Goal: Task Accomplishment & Management: Complete application form

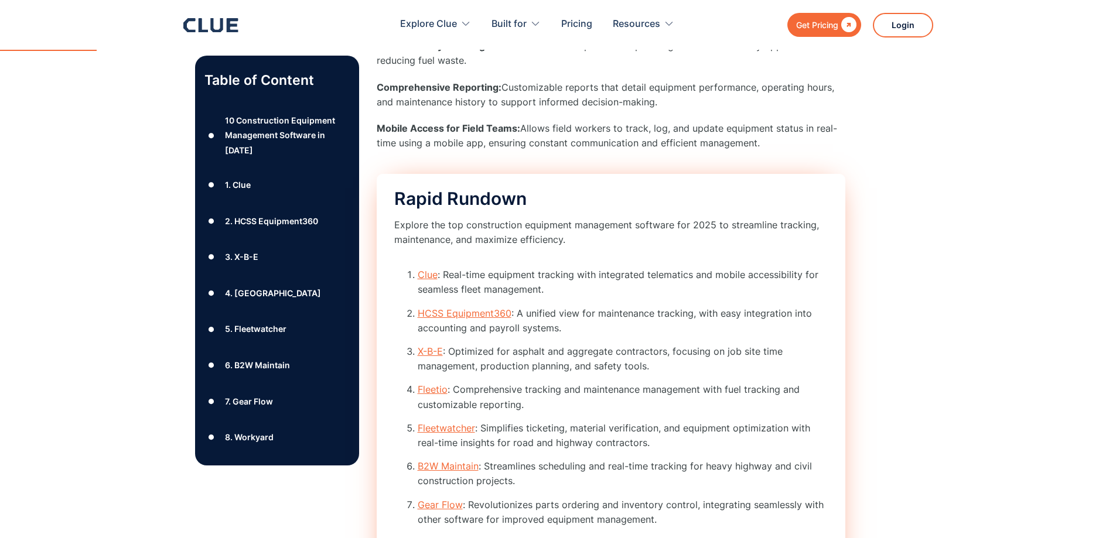
scroll to position [879, 0]
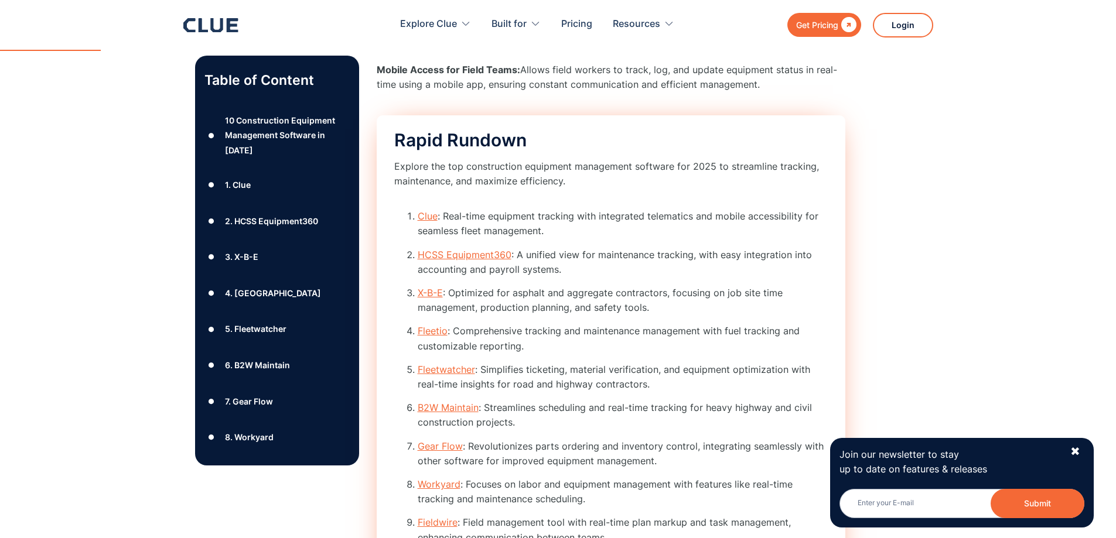
click at [425, 218] on link "Clue" at bounding box center [428, 216] width 20 height 12
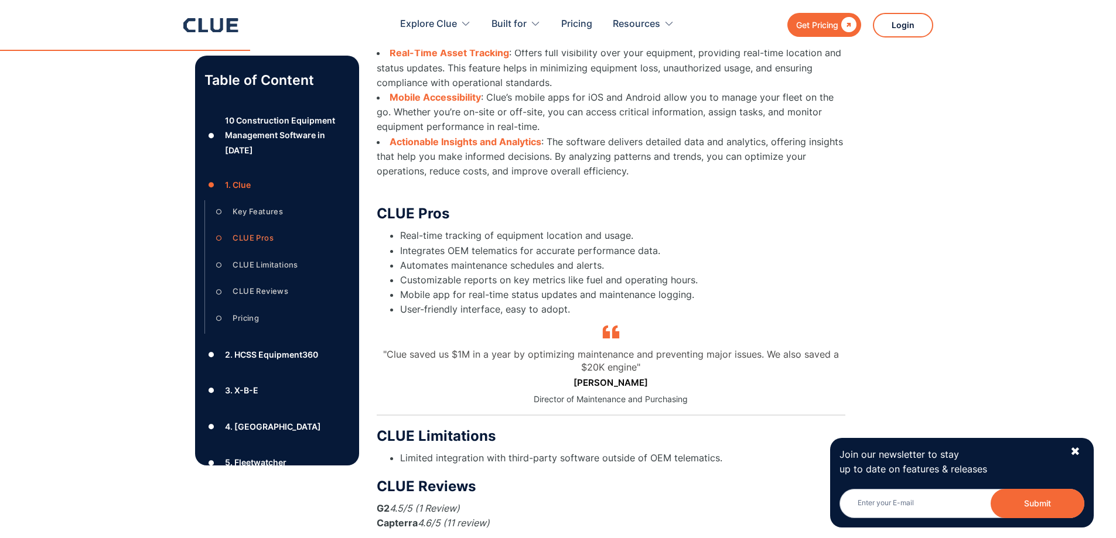
scroll to position [2449, 0]
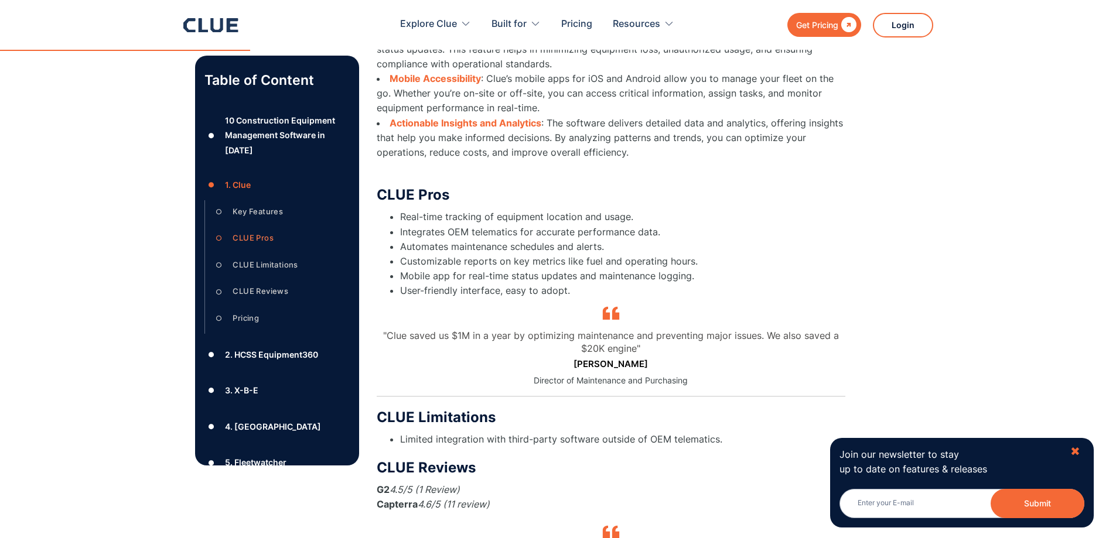
click at [1076, 447] on div "✖" at bounding box center [1075, 452] width 10 height 15
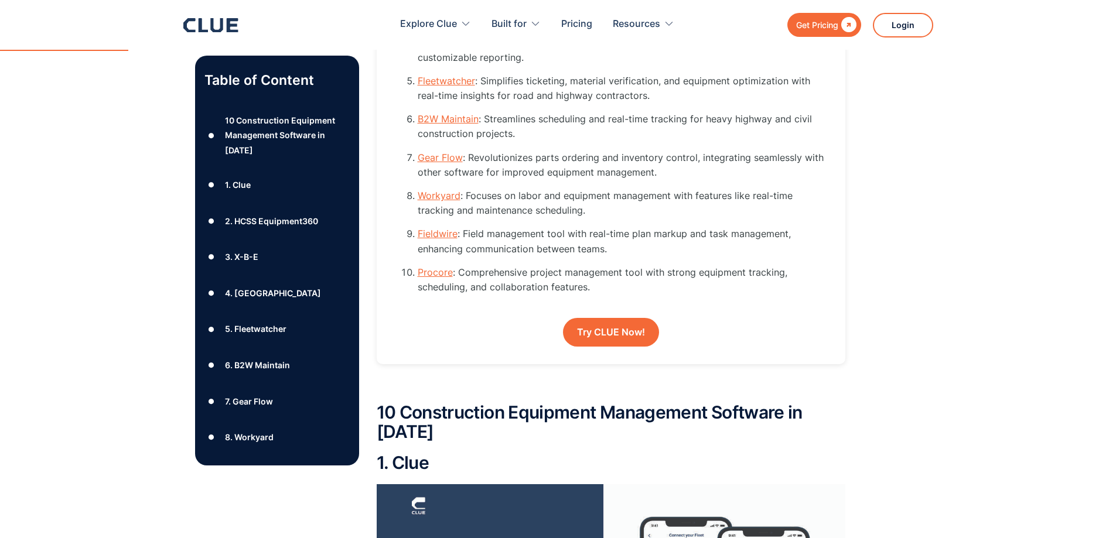
scroll to position [1161, 0]
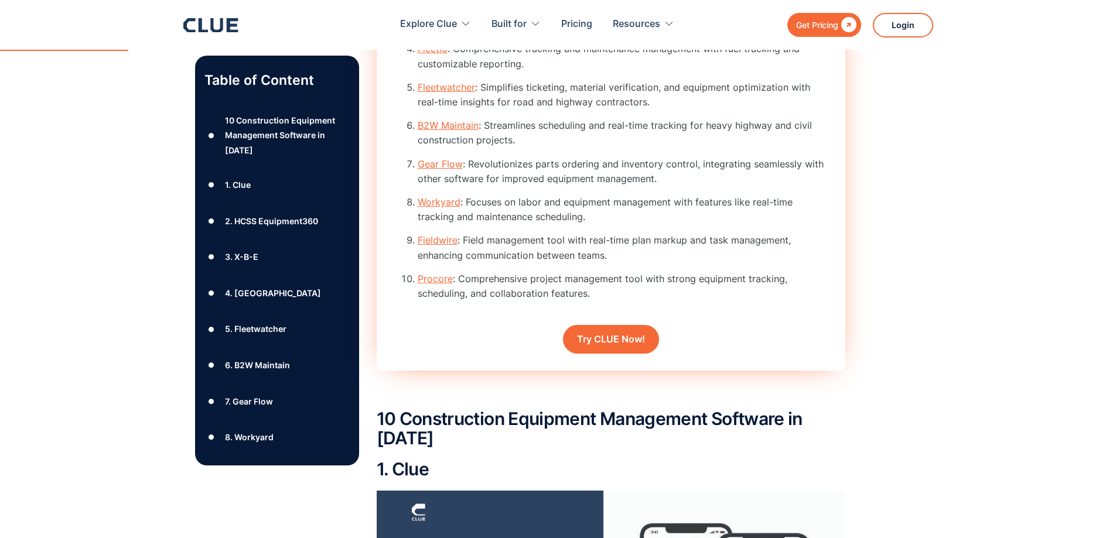
click at [633, 331] on link "Try CLUE Now!" at bounding box center [611, 339] width 96 height 29
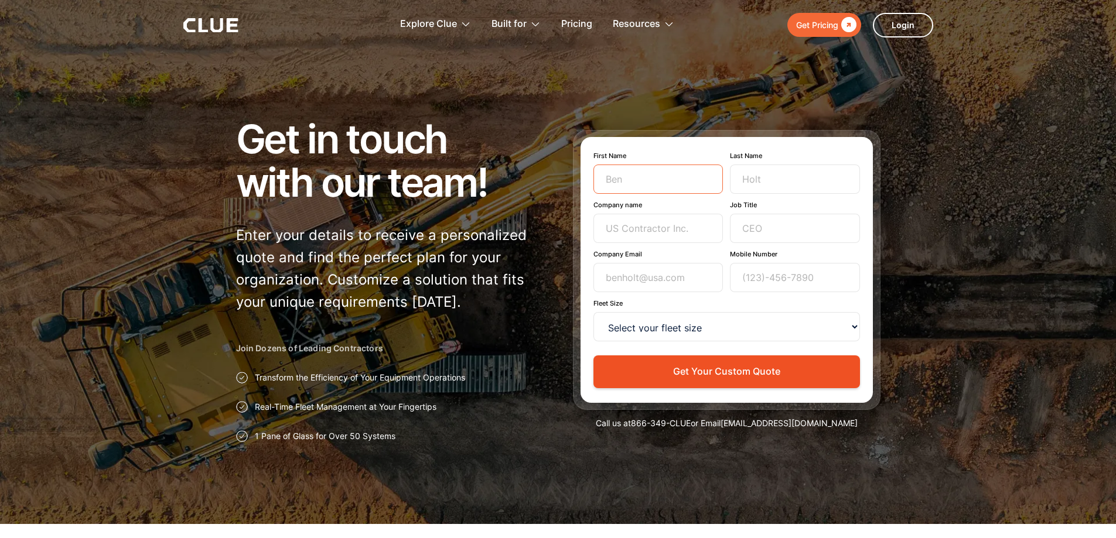
click at [623, 184] on input "First Name" at bounding box center [658, 179] width 130 height 29
type input "Mike"
type input "Gehl"
type input "Pheifer Brothers Construction"
type input "mike.gehl@pheifer.com"
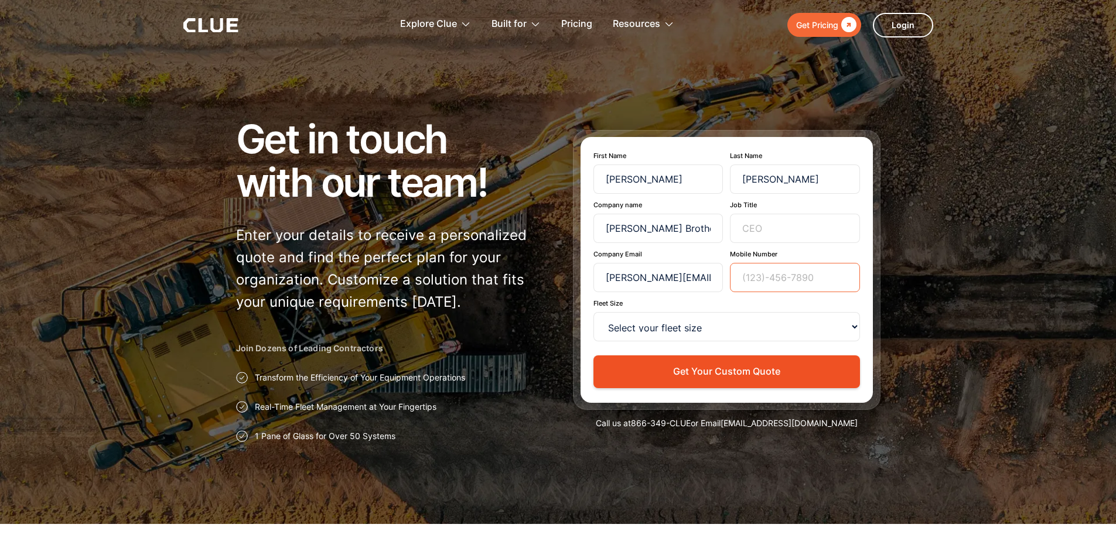
type input "9205854728"
click at [850, 330] on select "Select your fleet size <15 15-99 100-499 500-999 >1000" at bounding box center [726, 326] width 266 height 29
click at [544, 87] on div at bounding box center [558, 262] width 1116 height 524
